Goal: Information Seeking & Learning: Learn about a topic

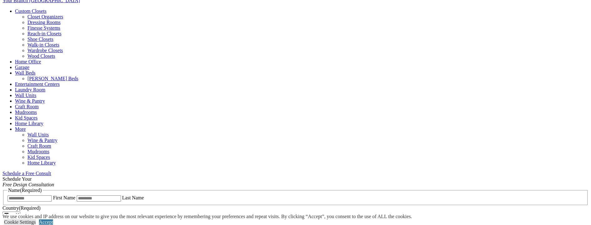
scroll to position [249, 0]
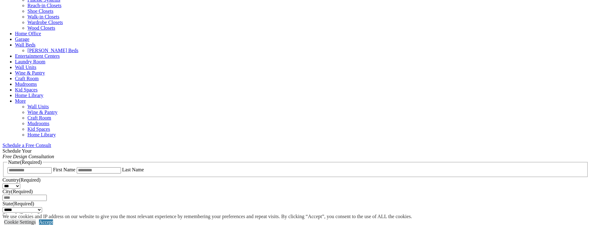
scroll to position [312, 0]
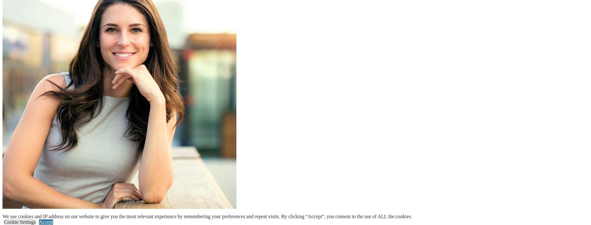
scroll to position [1107, 0]
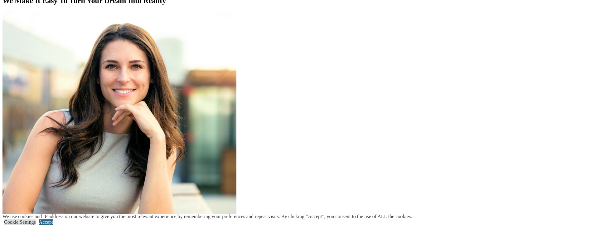
click at [53, 219] on link "Accept" at bounding box center [46, 221] width 14 height 5
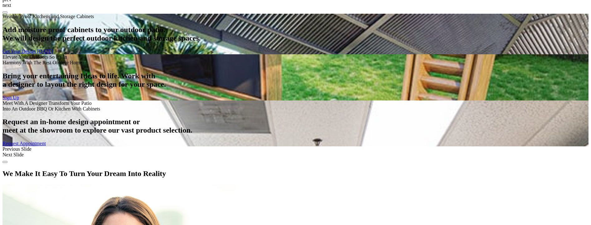
scroll to position [889, 0]
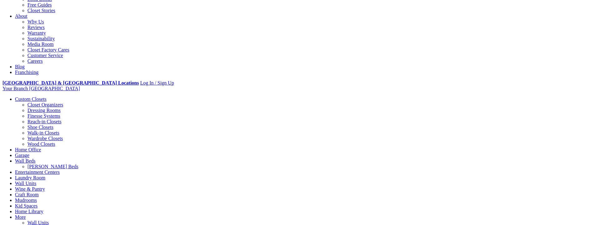
scroll to position [156, 0]
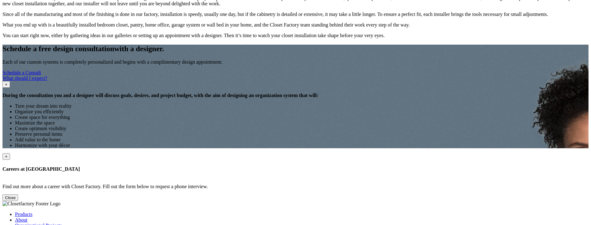
scroll to position [580, 0]
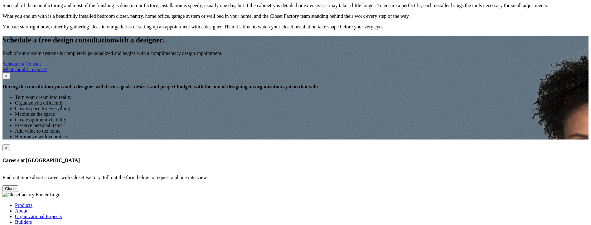
scroll to position [455, 0]
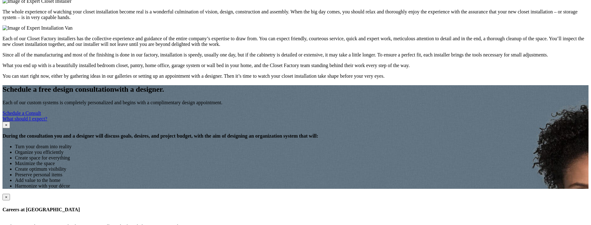
click at [94, 85] on section "Schedule a free design consultation with a designer. Each of our custom systems…" at bounding box center [295, 137] width 586 height 104
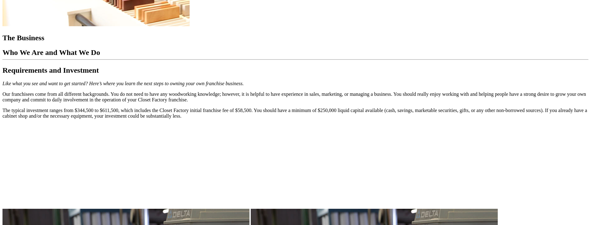
scroll to position [2370, 0]
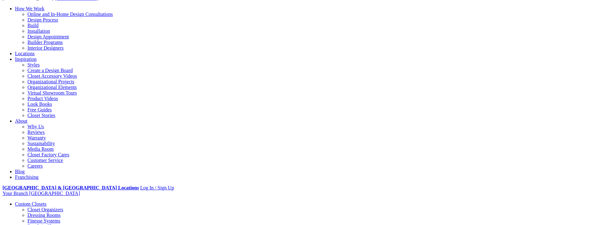
scroll to position [94, 0]
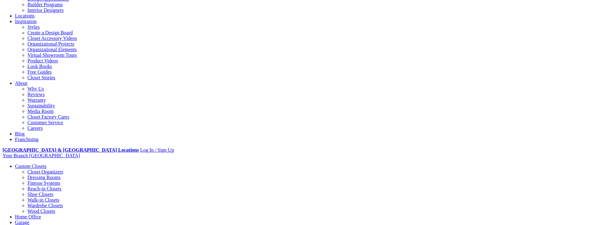
click at [43, 125] on link "Careers" at bounding box center [34, 127] width 15 height 5
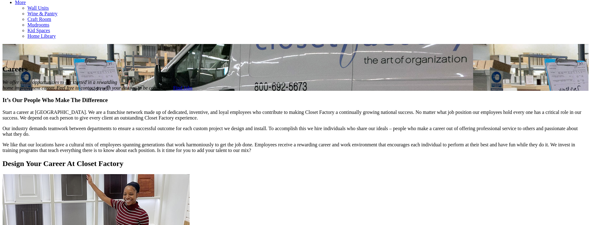
scroll to position [502, 0]
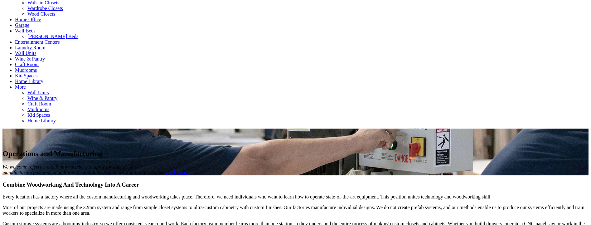
scroll to position [281, 0]
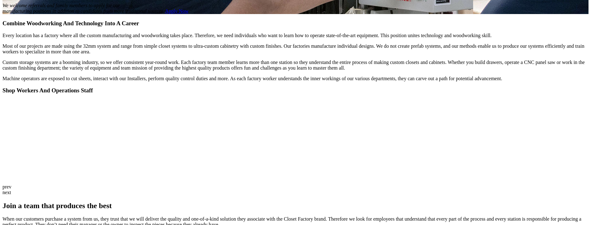
scroll to position [437, 0]
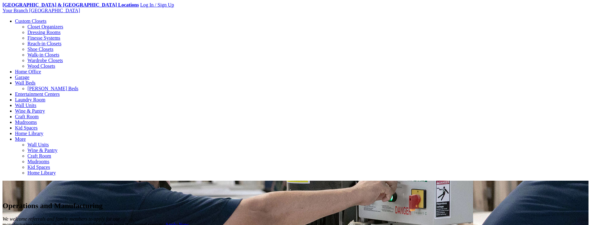
scroll to position [249, 0]
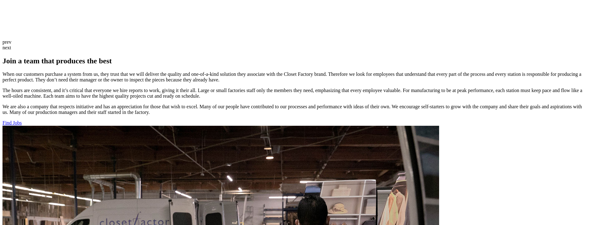
scroll to position [592, 0]
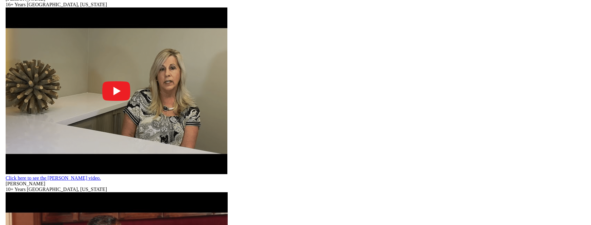
scroll to position [1590, 0]
